Goal: Complete application form

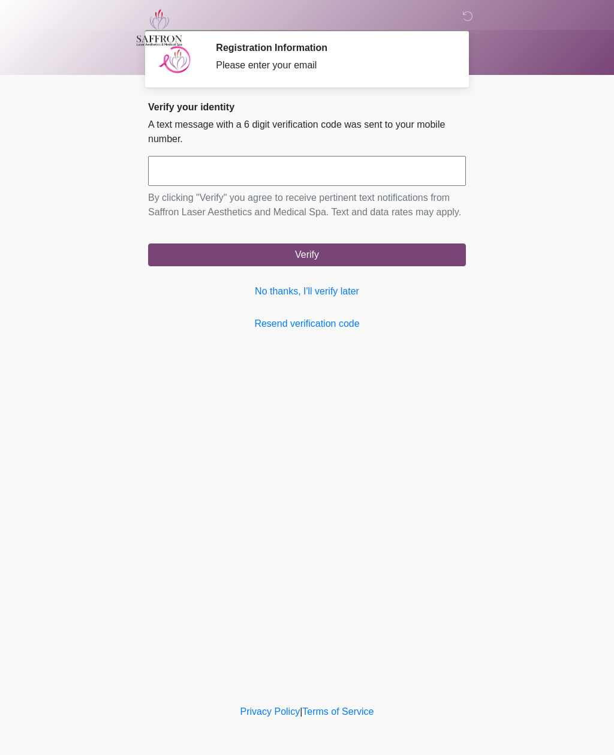
click at [212, 180] on input "text" at bounding box center [307, 171] width 318 height 30
type input "******"
click at [390, 266] on button "Verify" at bounding box center [307, 254] width 318 height 23
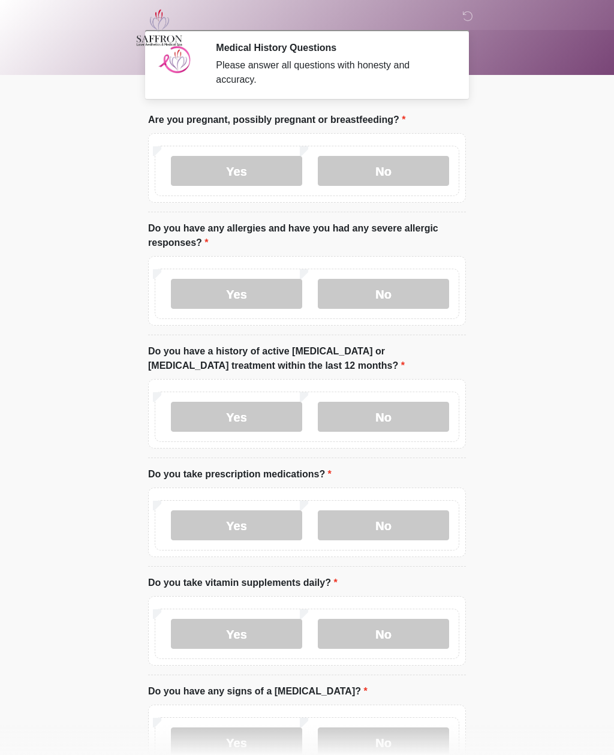
click at [401, 179] on label "No" at bounding box center [383, 171] width 131 height 30
click at [399, 297] on label "No" at bounding box center [383, 294] width 131 height 30
click at [409, 412] on label "No" at bounding box center [383, 417] width 131 height 30
click at [264, 524] on label "Yes" at bounding box center [236, 525] width 131 height 30
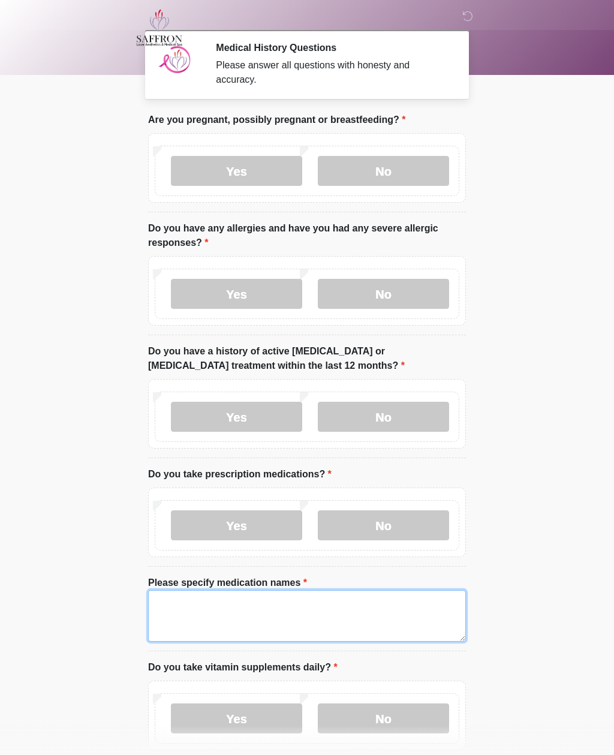
click at [214, 616] on textarea "Please specify medication names" at bounding box center [307, 616] width 318 height 52
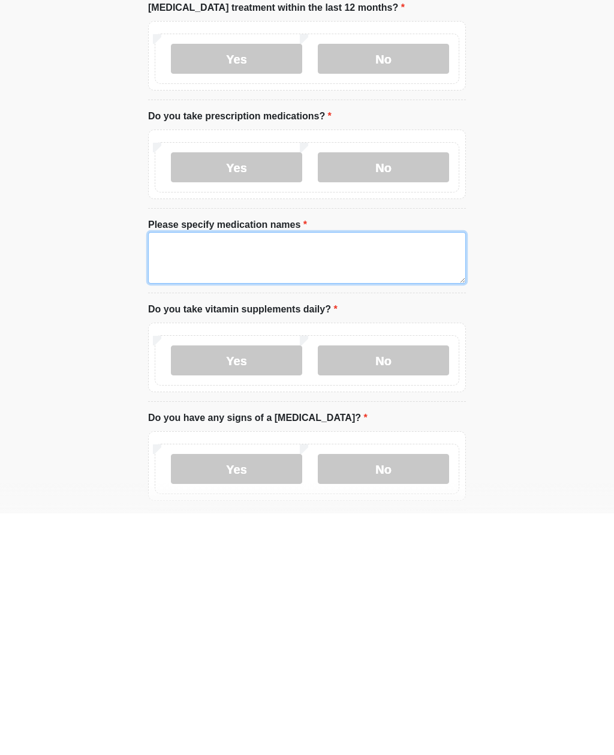
type textarea "*"
type textarea "**********"
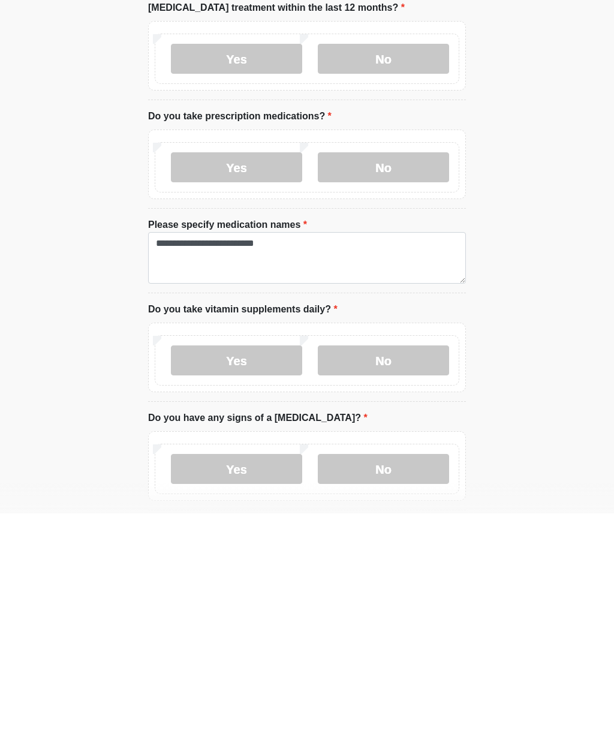
click at [258, 587] on label "Yes" at bounding box center [236, 602] width 131 height 30
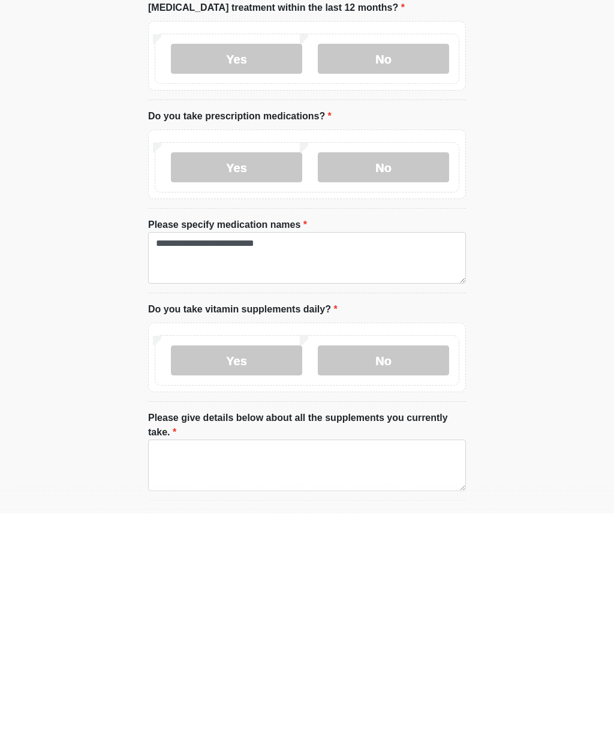
scroll to position [358, 0]
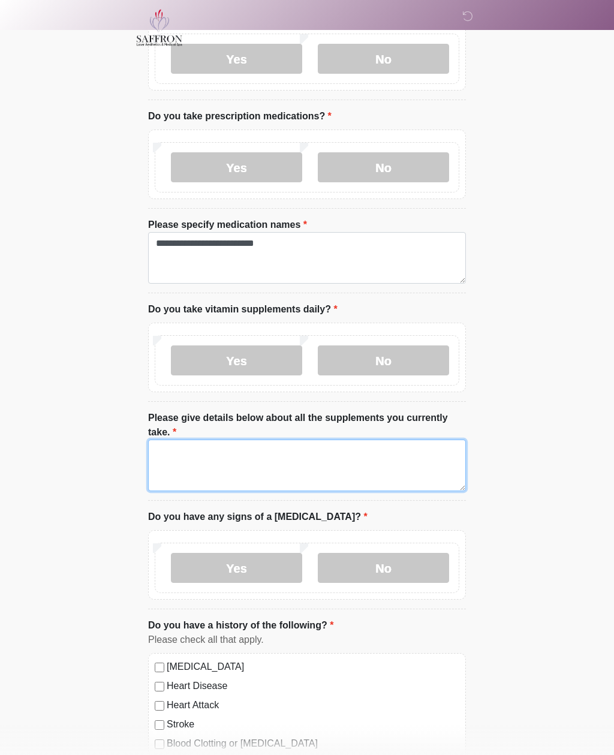
click at [234, 466] on textarea "Please give details below about all the supplements you currently take." at bounding box center [307, 465] width 318 height 52
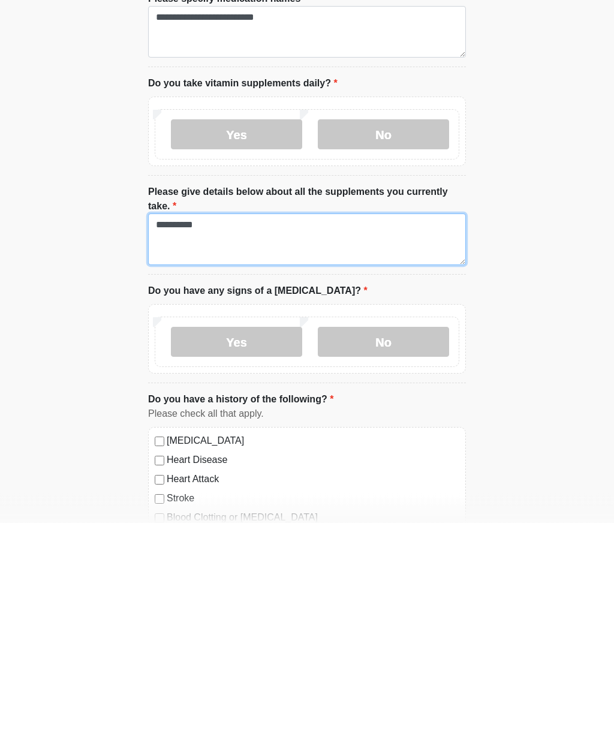
type textarea "*********"
click at [378, 559] on label "No" at bounding box center [383, 574] width 131 height 30
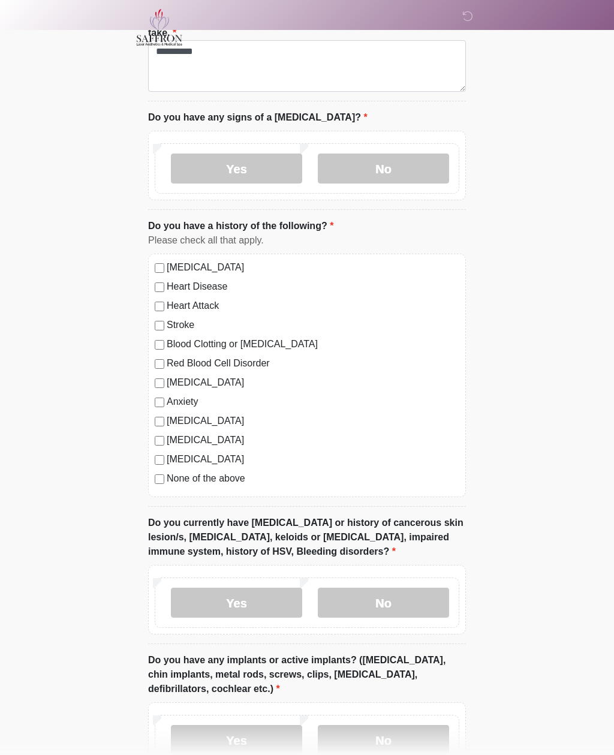
scroll to position [755, 0]
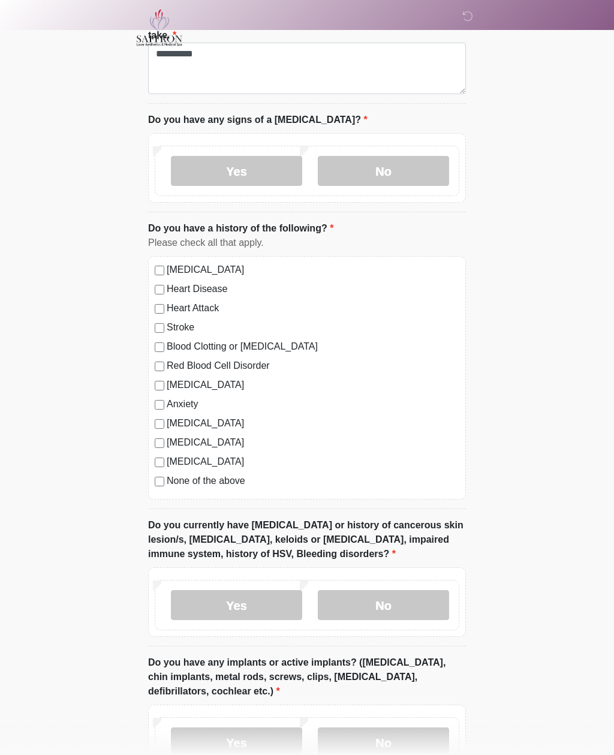
click at [418, 614] on label "No" at bounding box center [383, 605] width 131 height 30
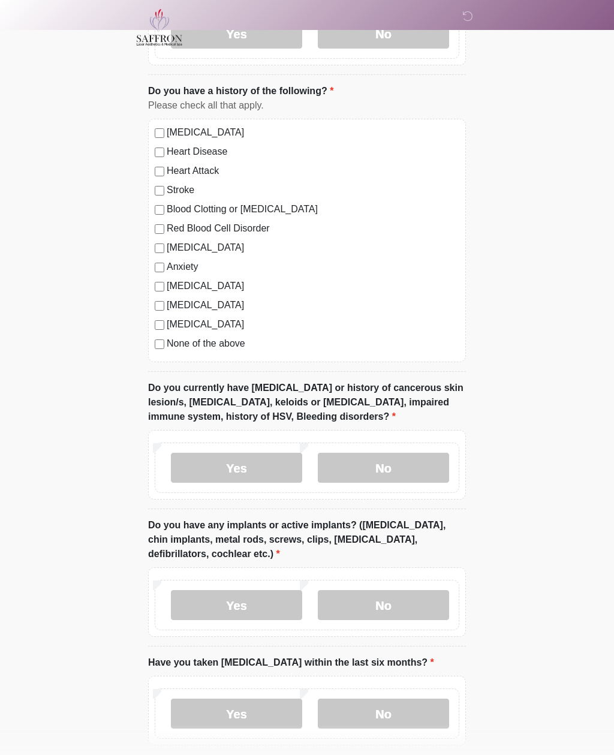
scroll to position [947, 0]
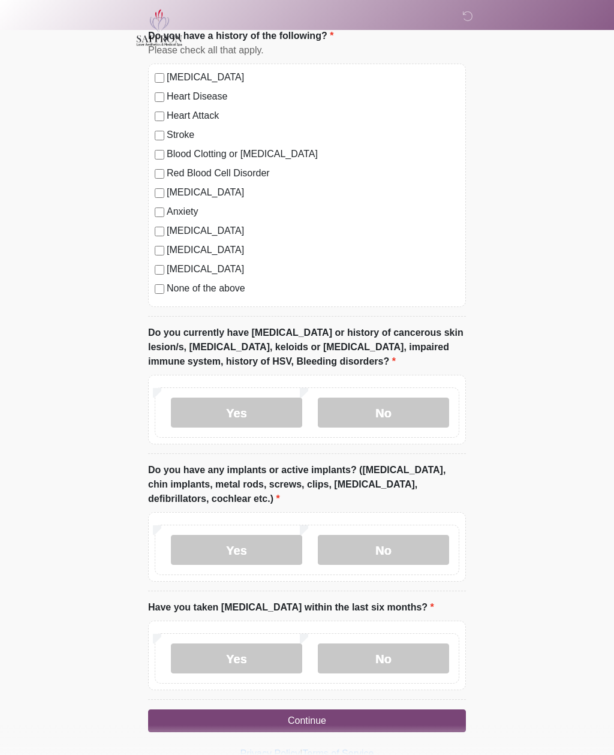
click at [412, 548] on label "No" at bounding box center [383, 550] width 131 height 30
click at [423, 656] on label "No" at bounding box center [383, 658] width 131 height 30
click at [387, 722] on button "Continue" at bounding box center [307, 720] width 318 height 23
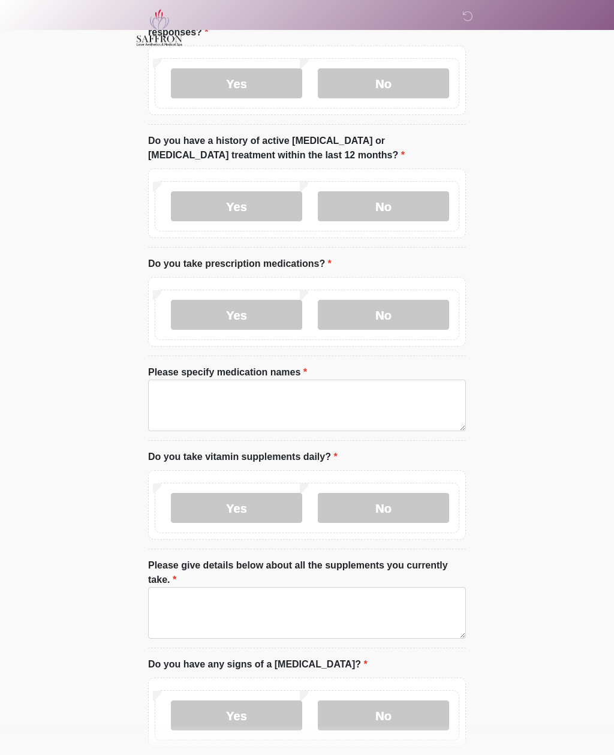
scroll to position [0, 0]
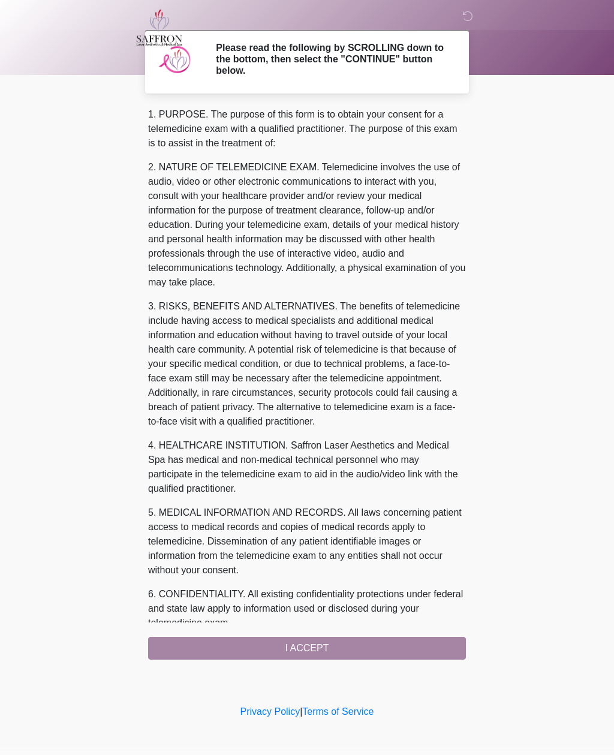
click at [410, 641] on div "1. PURPOSE. The purpose of this form is to obtain your consent for a telemedici…" at bounding box center [307, 383] width 318 height 552
click at [405, 638] on div "1. PURPOSE. The purpose of this form is to obtain your consent for a telemedici…" at bounding box center [307, 383] width 318 height 552
click at [383, 652] on div "1. PURPOSE. The purpose of this form is to obtain your consent for a telemedici…" at bounding box center [307, 383] width 318 height 552
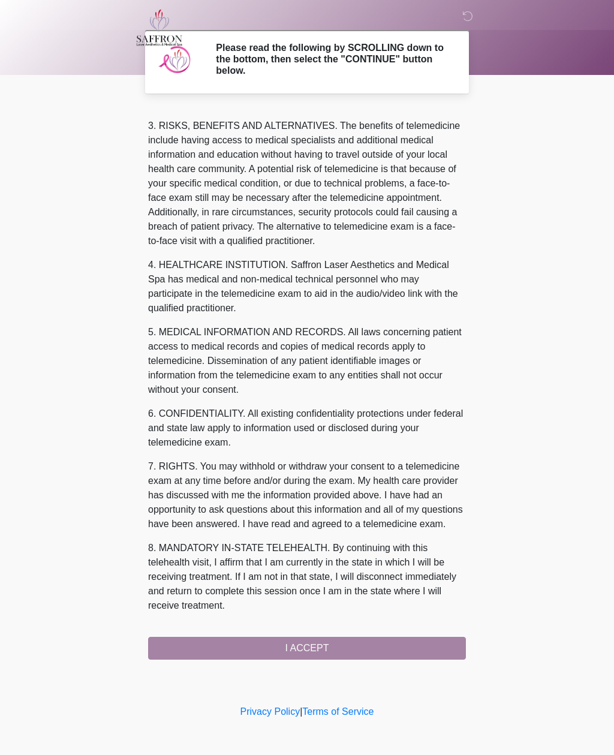
scroll to position [195, 0]
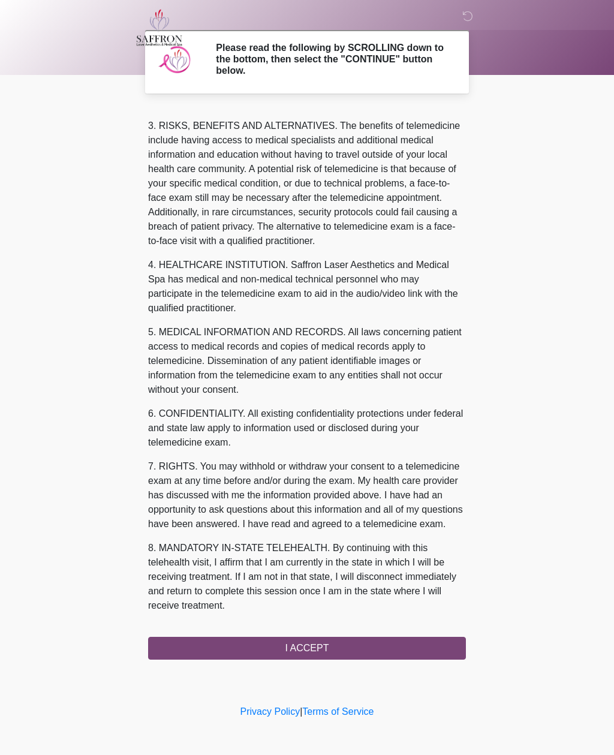
click at [336, 644] on button "I ACCEPT" at bounding box center [307, 648] width 318 height 23
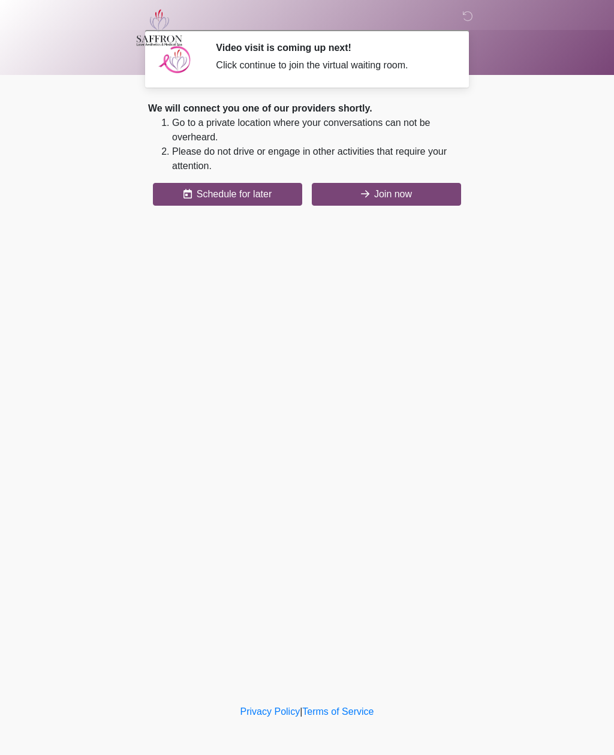
click at [392, 200] on button "Join now" at bounding box center [386, 194] width 149 height 23
